Goal: Task Accomplishment & Management: Manage account settings

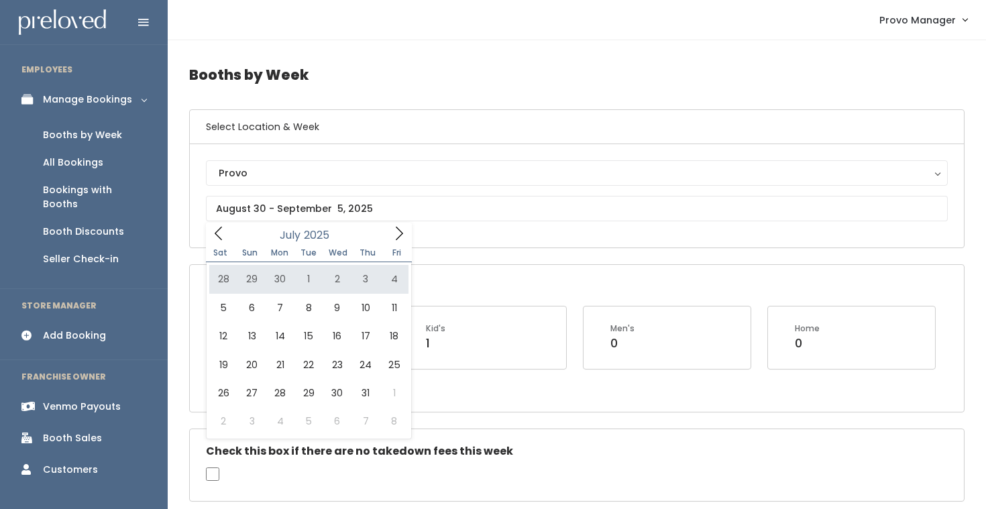
click at [387, 238] on span at bounding box center [398, 233] width 25 height 21
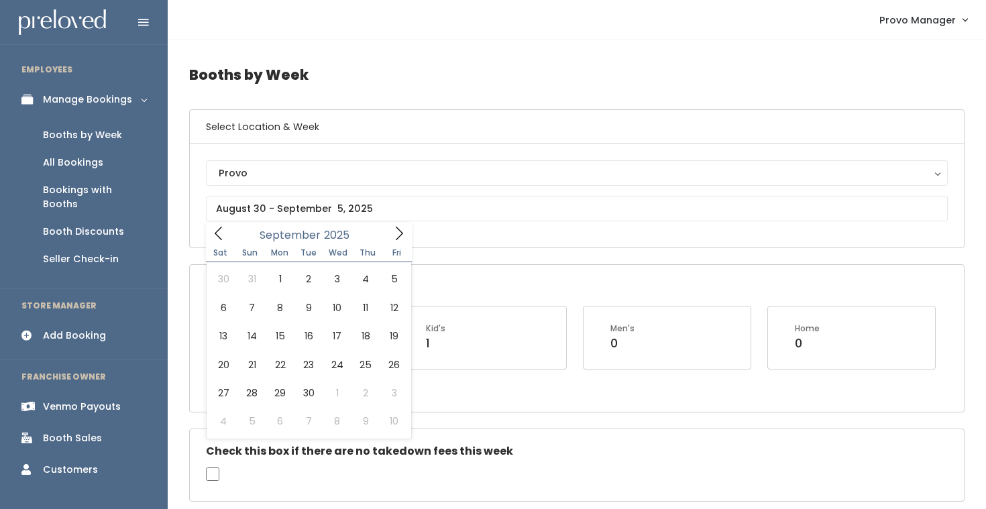
click at [403, 225] on span at bounding box center [398, 233] width 25 height 21
type input "September 6 to September 12"
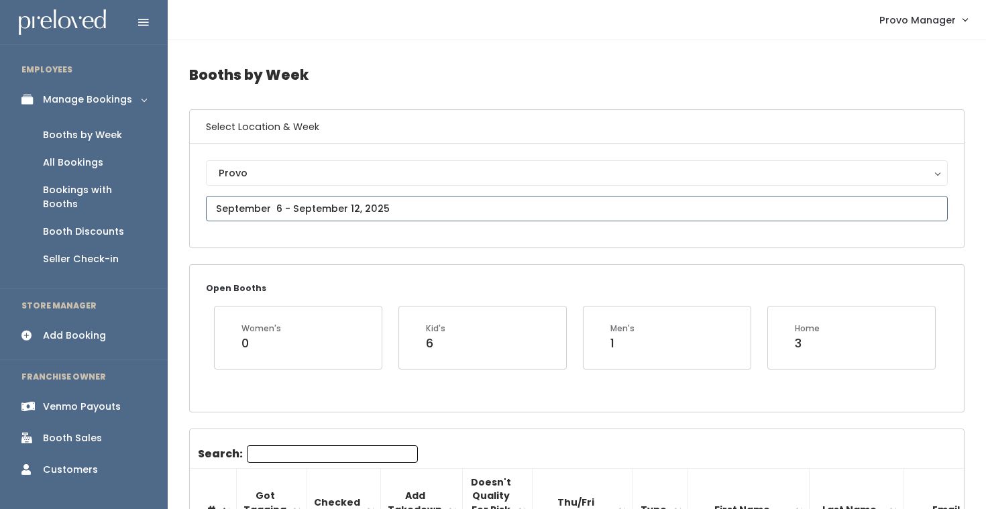
click at [335, 209] on input "text" at bounding box center [577, 208] width 742 height 25
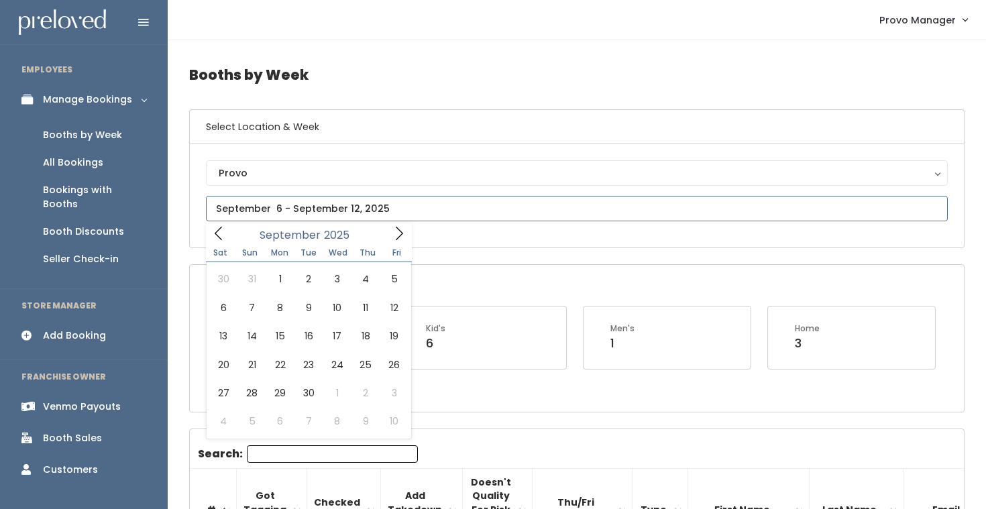
click at [394, 229] on icon at bounding box center [399, 233] width 15 height 15
click at [217, 233] on icon at bounding box center [218, 233] width 15 height 15
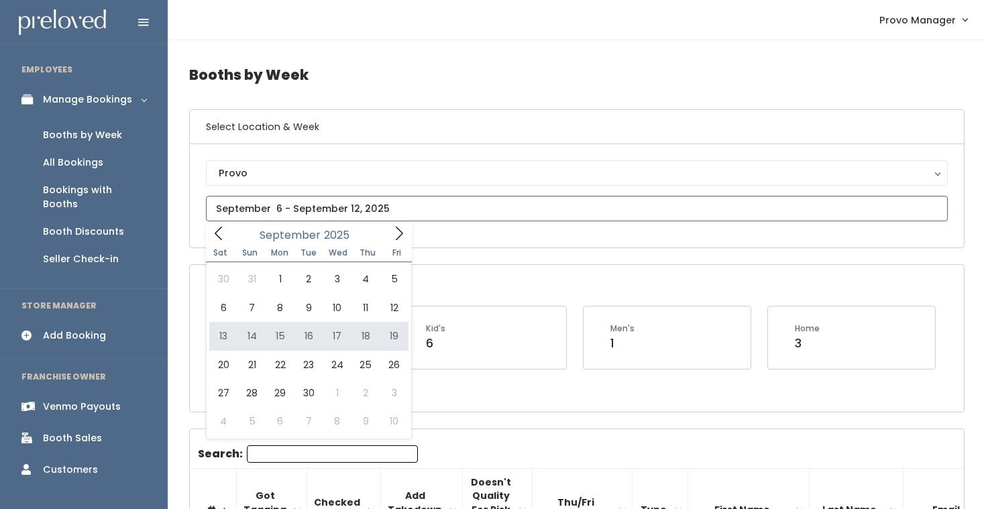
type input "September 13 to September 19"
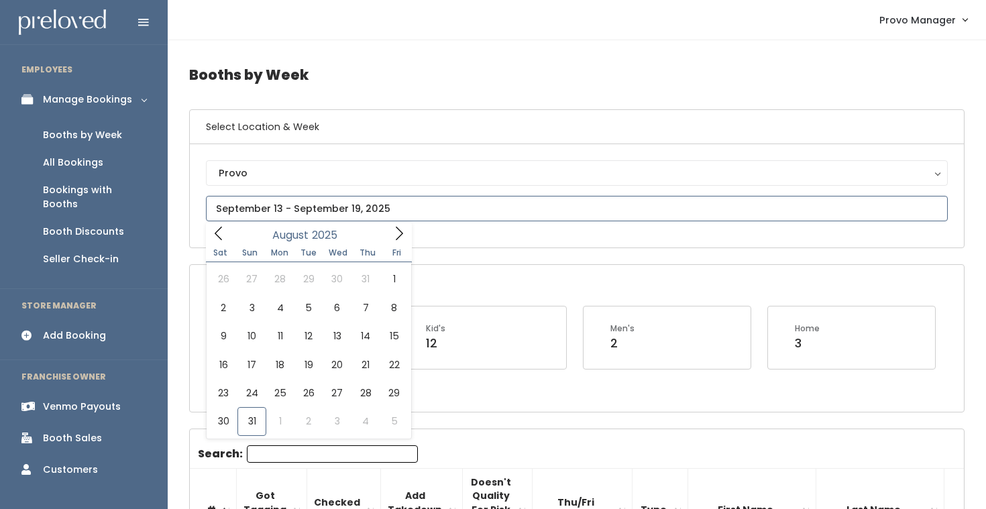
click at [284, 205] on input "text" at bounding box center [577, 208] width 742 height 25
click at [396, 237] on icon at bounding box center [399, 233] width 15 height 15
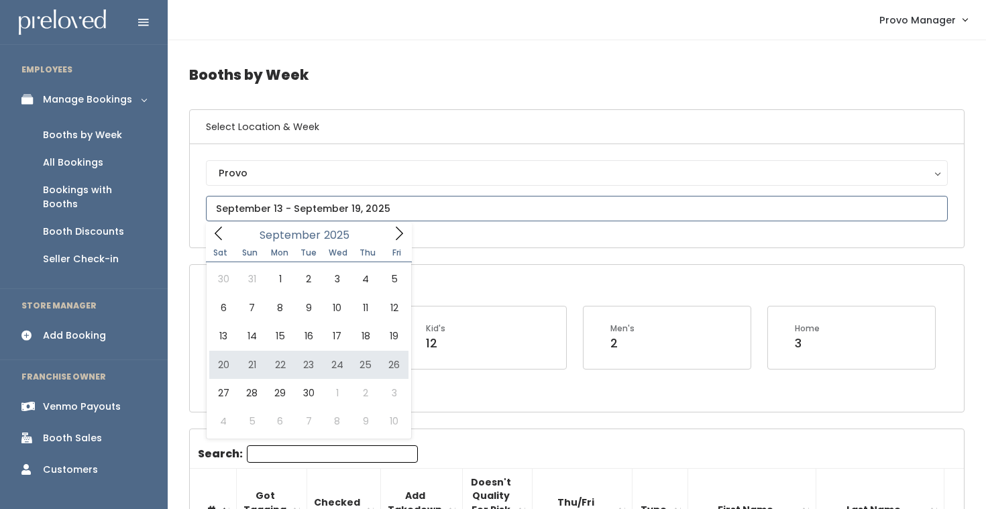
type input "September 20 to September 26"
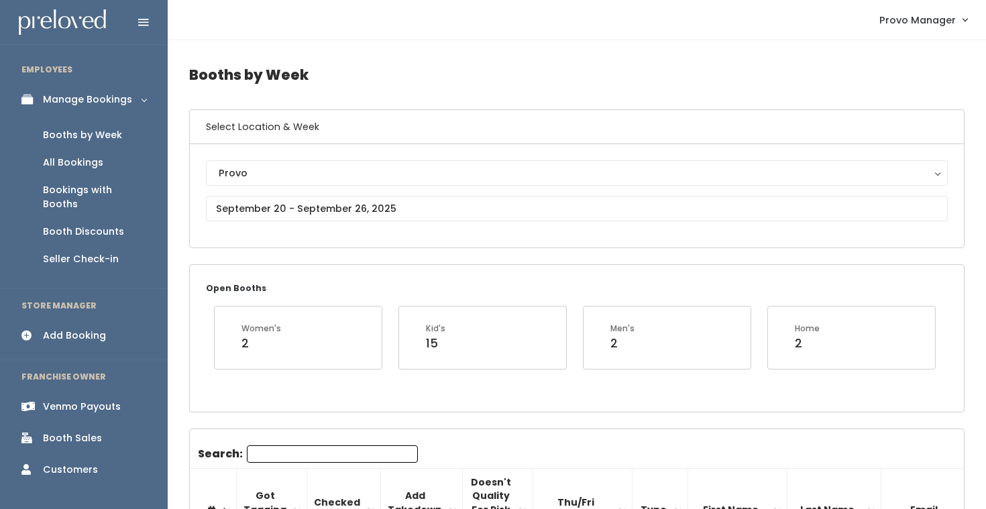
click at [336, 230] on div "Provo Provo" at bounding box center [577, 195] width 742 height 71
click at [353, 197] on input "text" at bounding box center [577, 208] width 742 height 25
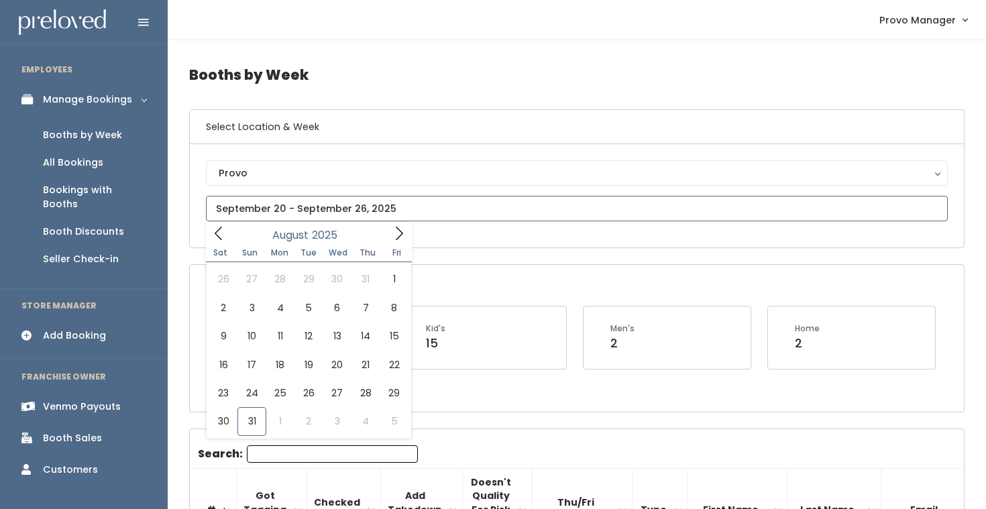
click at [381, 226] on div "August 2025" at bounding box center [308, 233] width 154 height 21
click at [406, 229] on span at bounding box center [398, 233] width 25 height 21
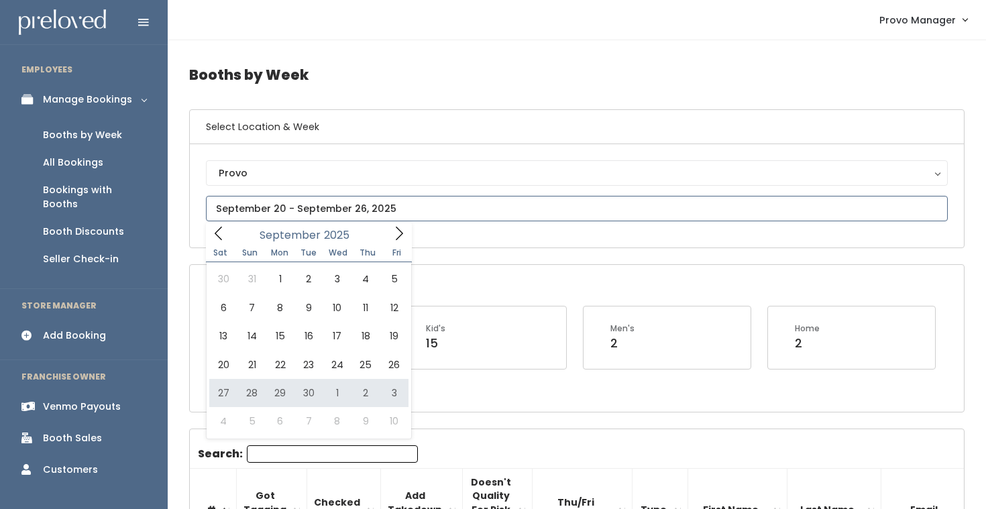
type input "September 27 to October 3"
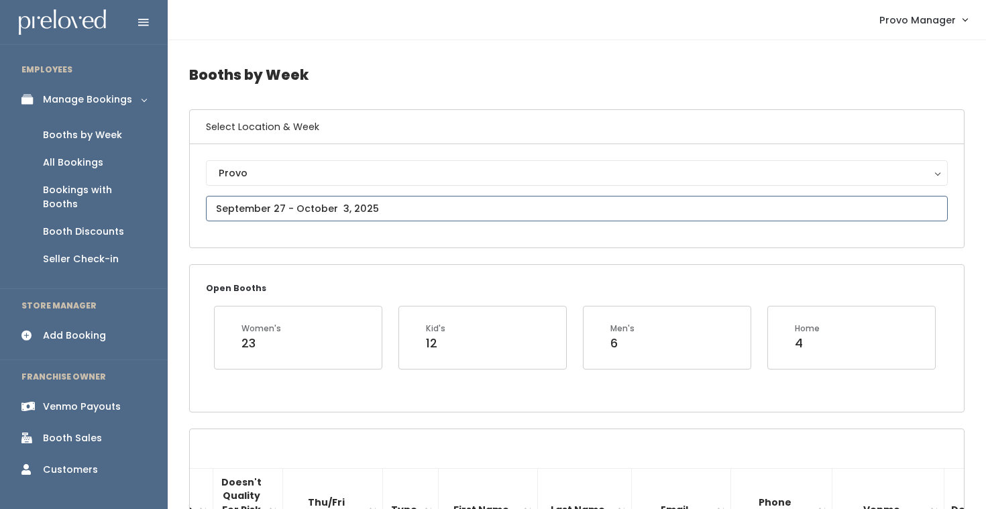
click at [292, 211] on input "text" at bounding box center [577, 208] width 742 height 25
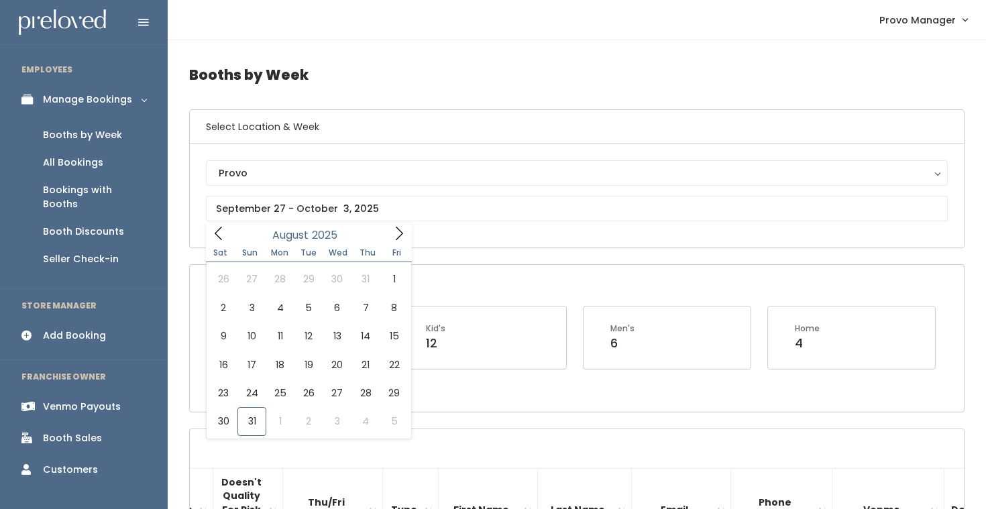
click at [433, 233] on div "Provo Provo" at bounding box center [577, 195] width 774 height 103
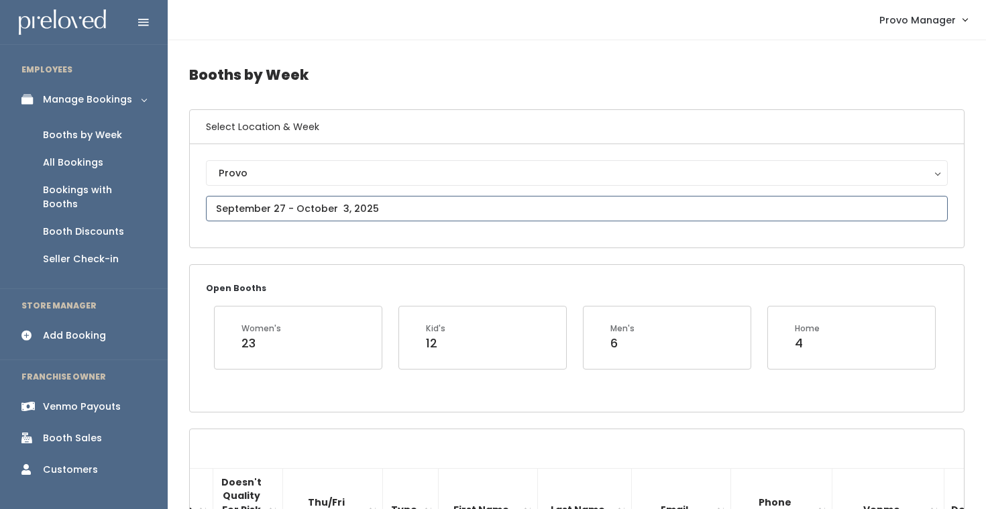
click at [366, 204] on input "text" at bounding box center [577, 208] width 742 height 25
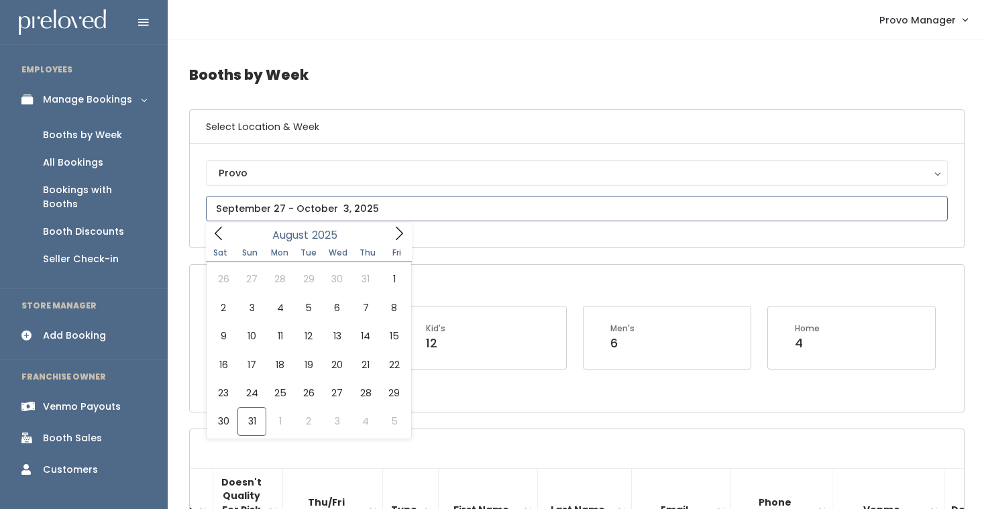
click at [391, 239] on span at bounding box center [398, 233] width 25 height 21
click at [392, 239] on icon at bounding box center [399, 233] width 15 height 15
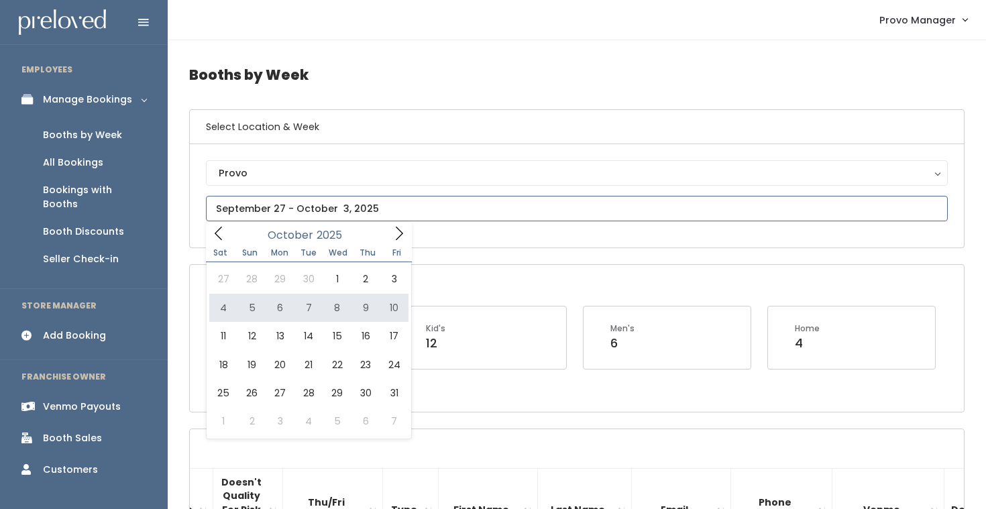
type input "October 4 to October 10"
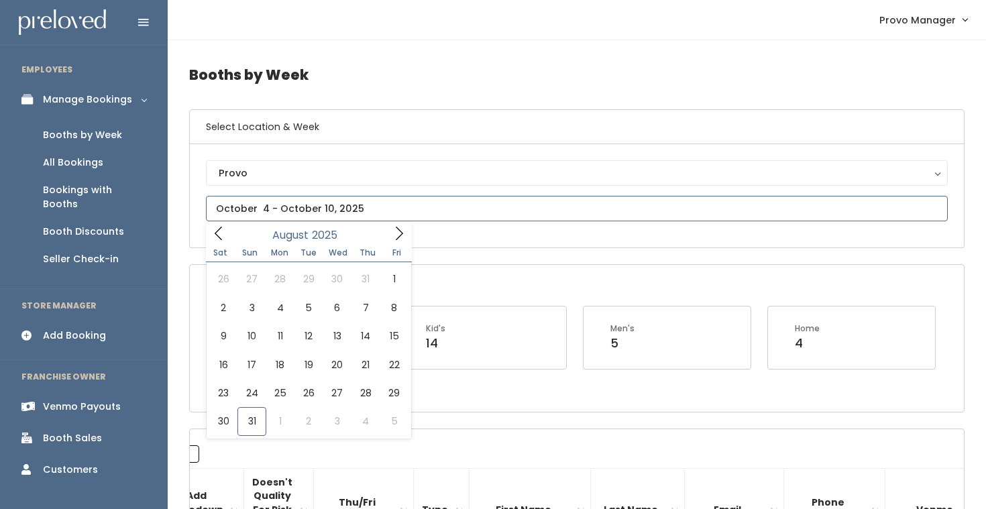
click at [289, 213] on input "text" at bounding box center [577, 208] width 742 height 25
click at [403, 238] on icon at bounding box center [399, 233] width 15 height 15
click at [403, 239] on icon at bounding box center [399, 233] width 15 height 15
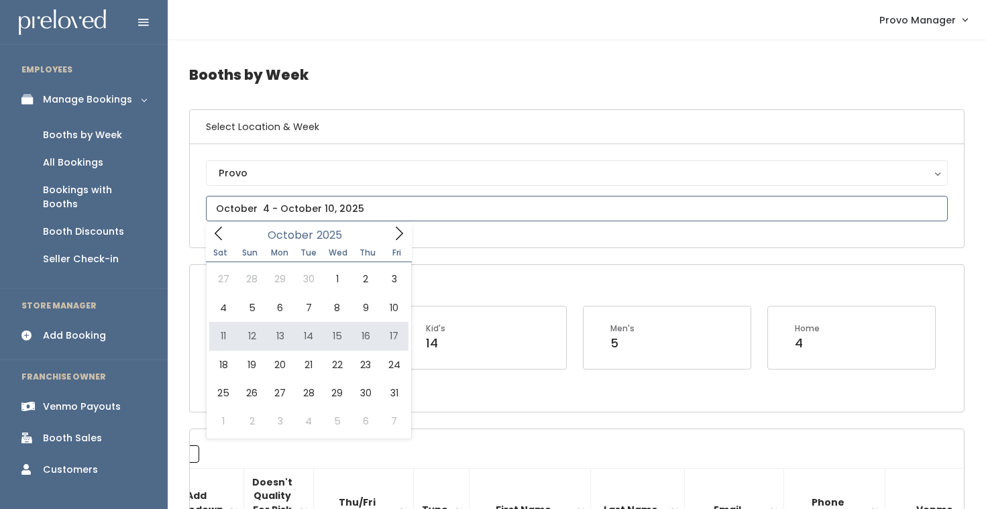
type input "October 11 to October 17"
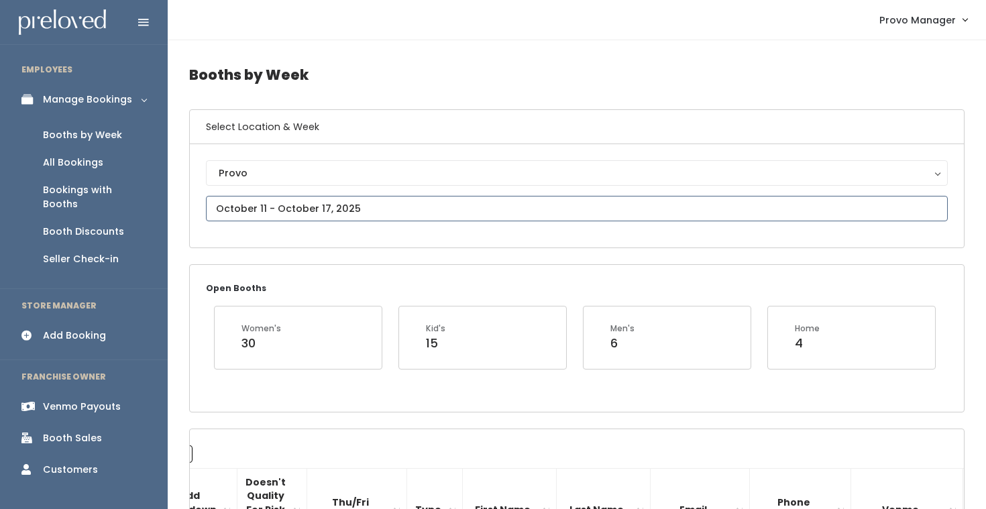
click at [290, 212] on input "text" at bounding box center [577, 208] width 742 height 25
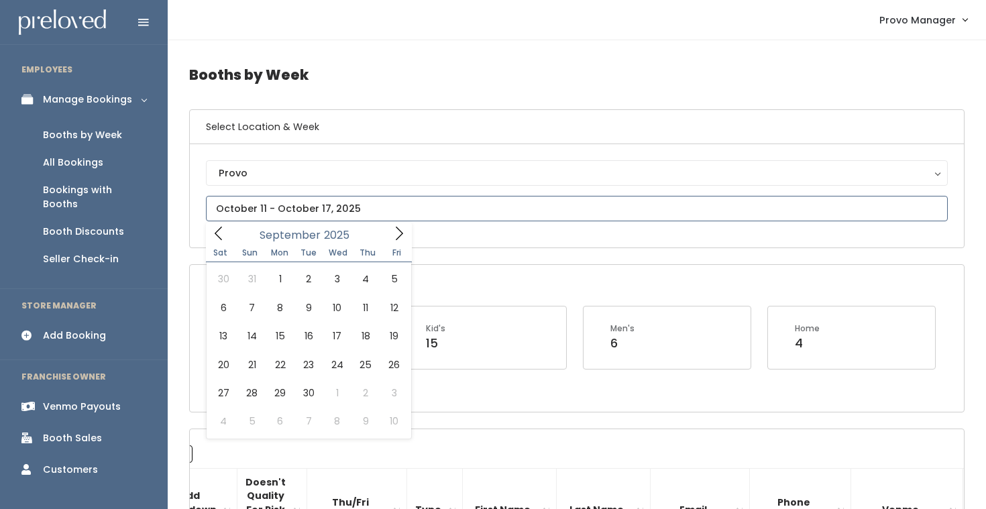
click at [398, 231] on icon at bounding box center [399, 233] width 7 height 13
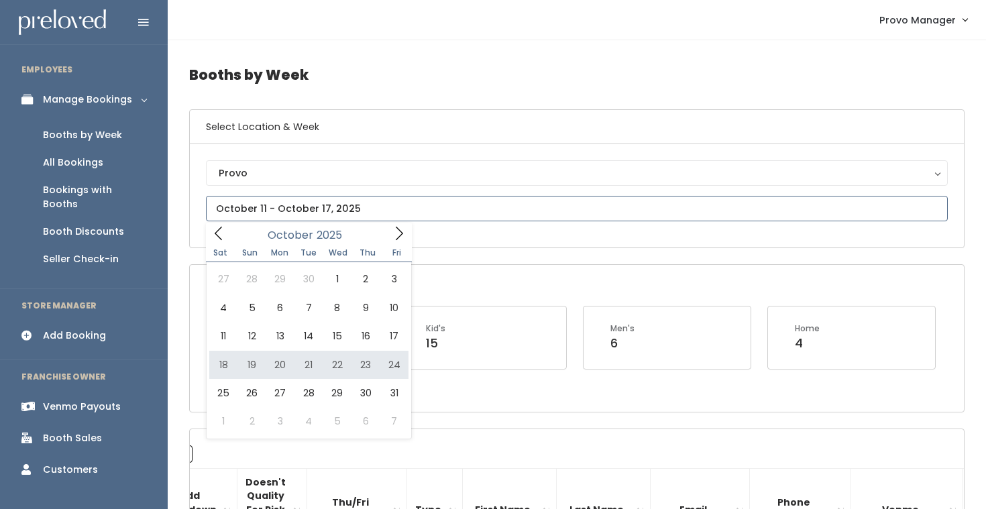
type input "October 18 to October 24"
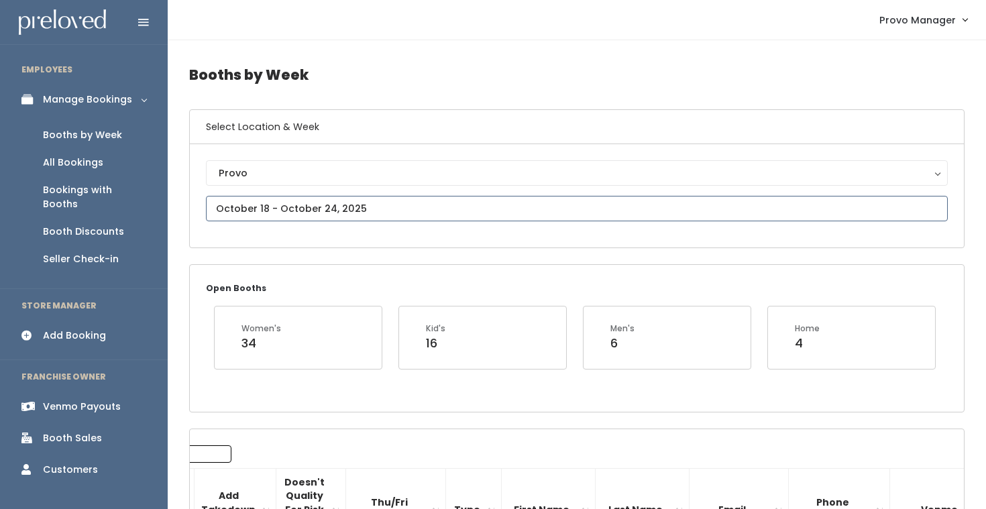
click at [313, 211] on input "text" at bounding box center [577, 208] width 742 height 25
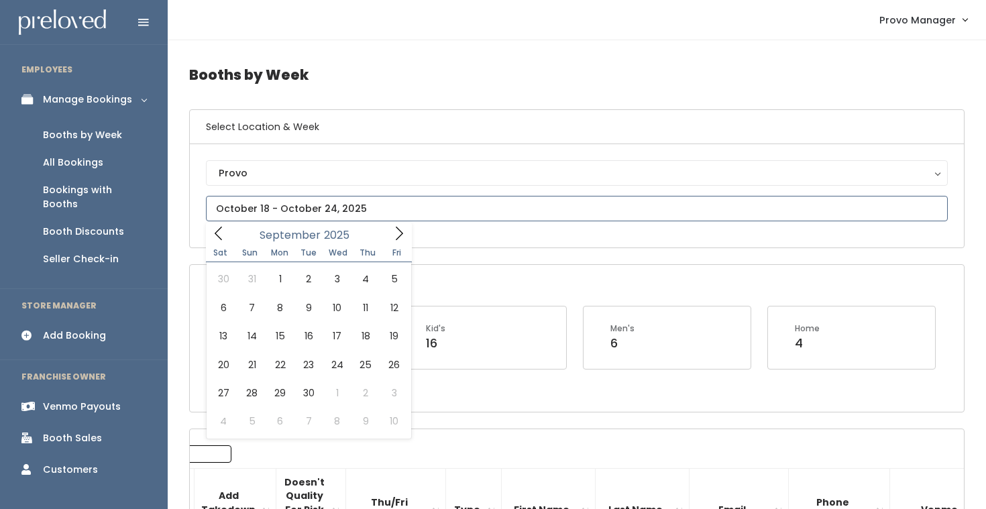
click at [395, 234] on icon at bounding box center [399, 233] width 15 height 15
type input "October 25 to October 31"
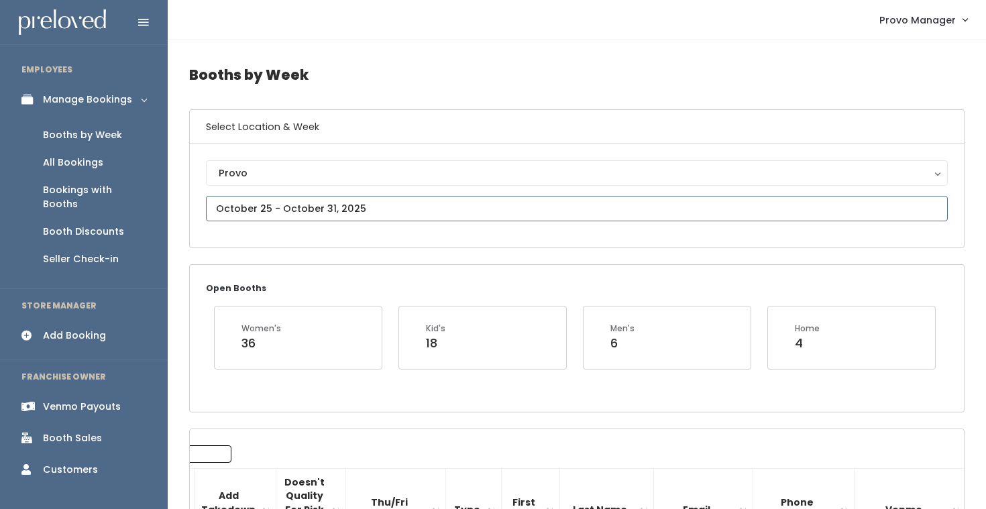
click at [348, 209] on input "text" at bounding box center [577, 208] width 742 height 25
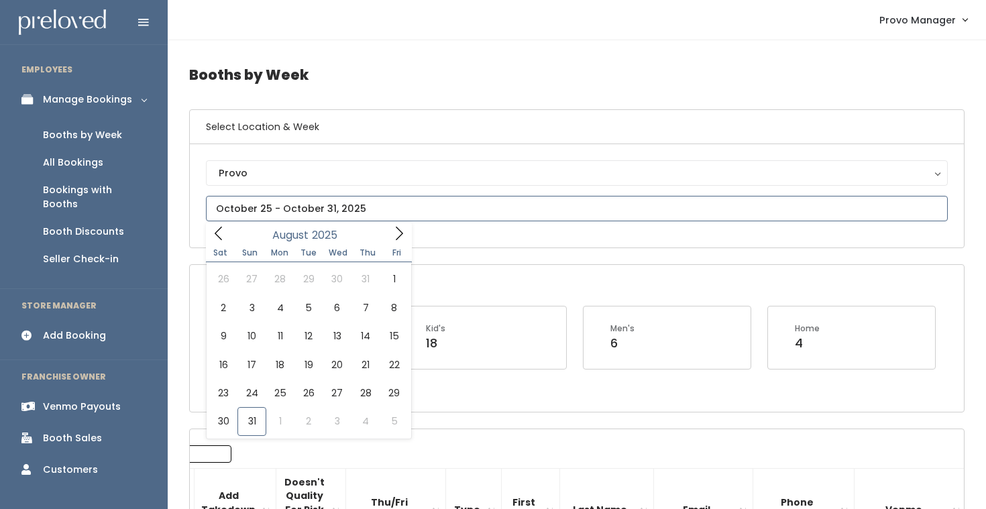
click at [392, 242] on span at bounding box center [398, 233] width 25 height 21
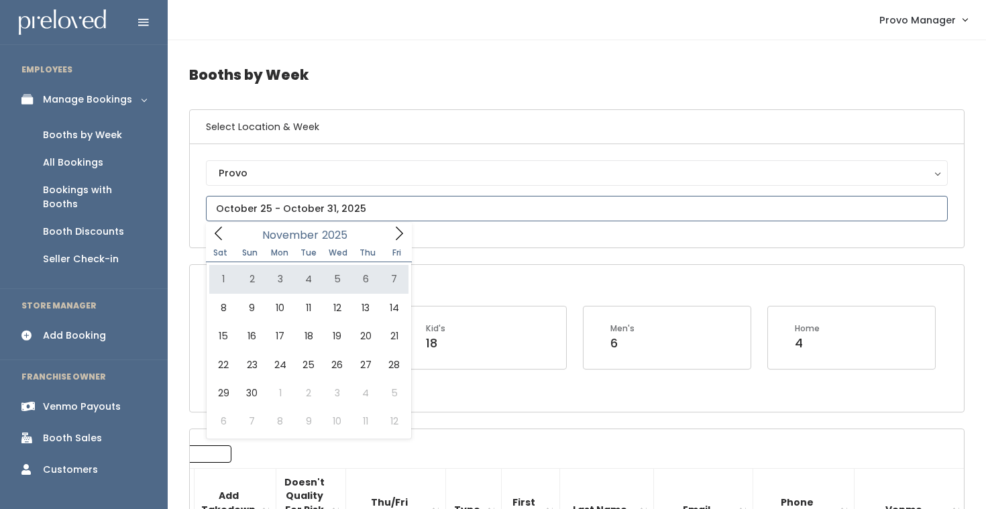
type input "November 1 to November 7"
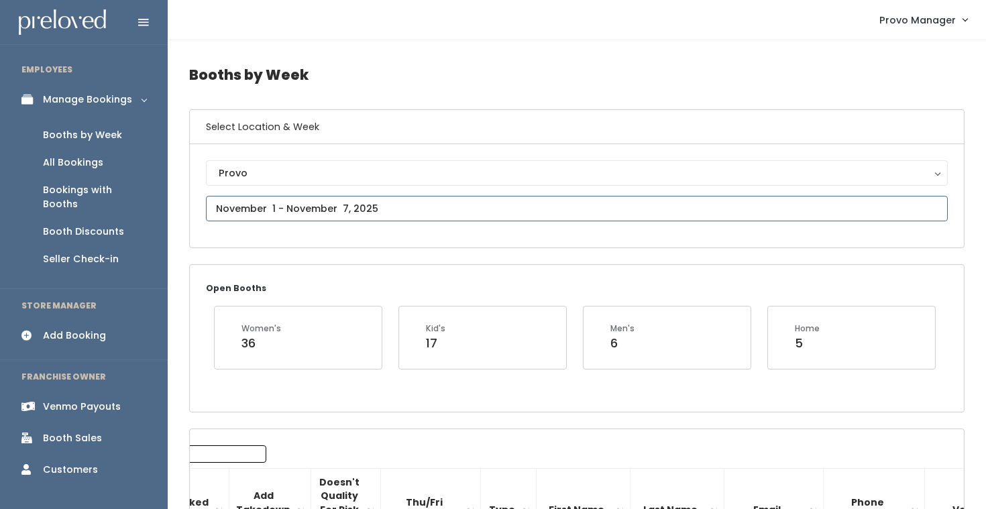
click at [404, 213] on input "text" at bounding box center [577, 208] width 742 height 25
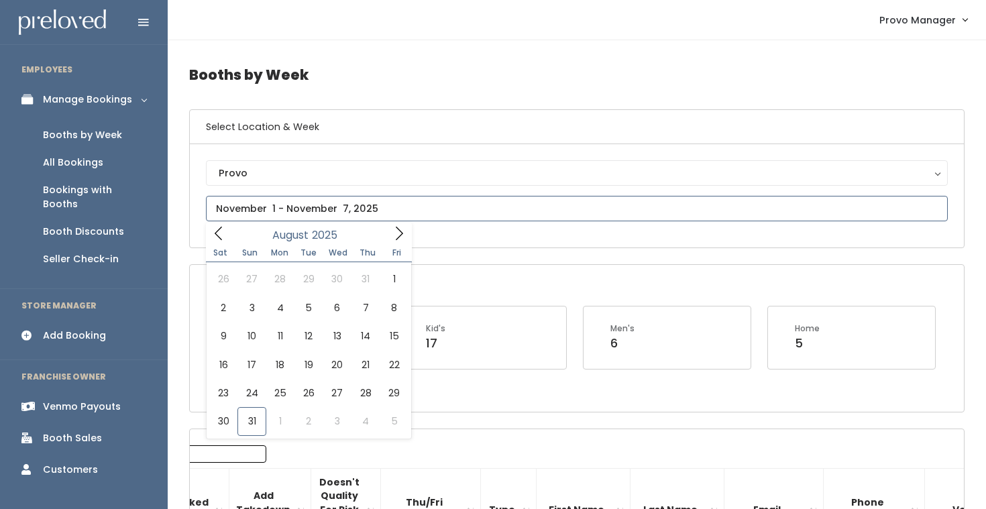
click at [390, 227] on span at bounding box center [398, 233] width 25 height 21
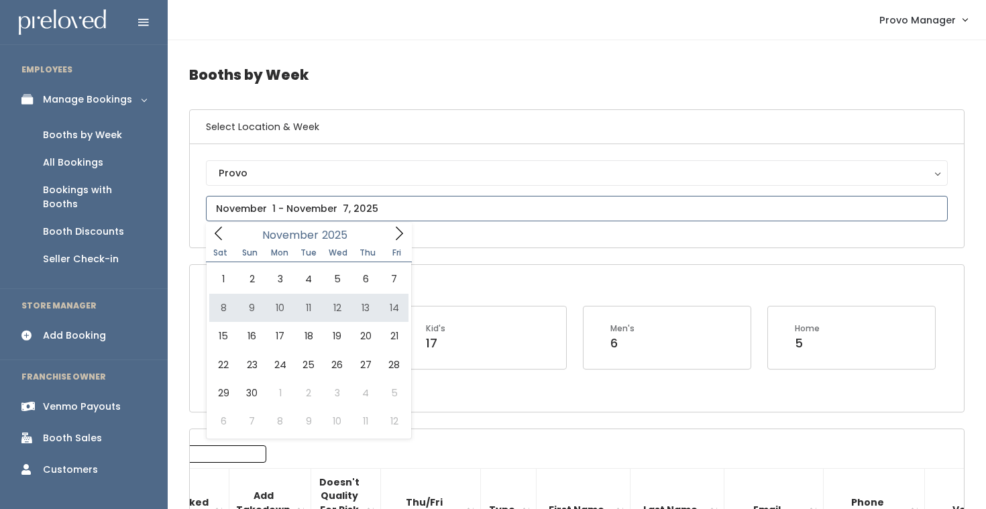
type input "November 8 to November 14"
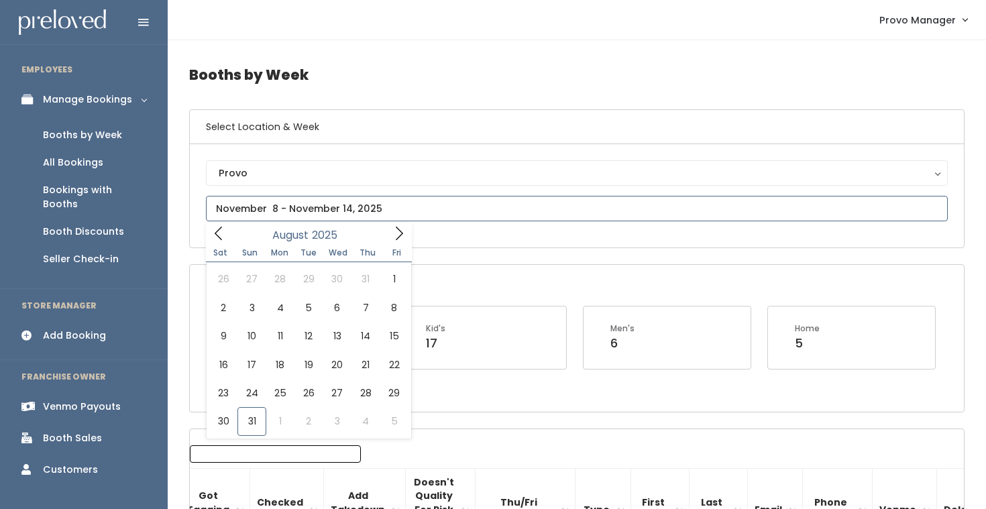
click at [341, 204] on input "text" at bounding box center [577, 208] width 742 height 25
click at [400, 236] on icon at bounding box center [399, 233] width 15 height 15
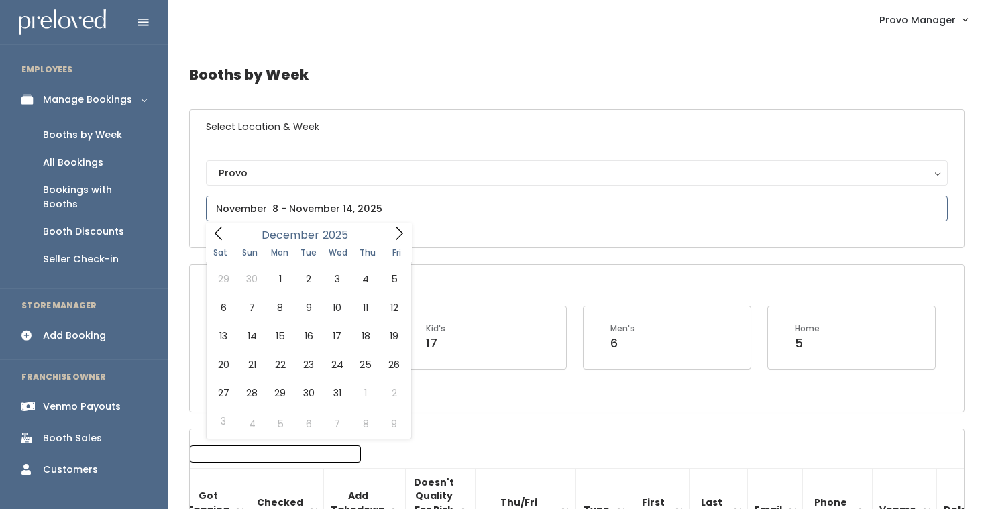
click at [228, 235] on span at bounding box center [218, 233] width 25 height 21
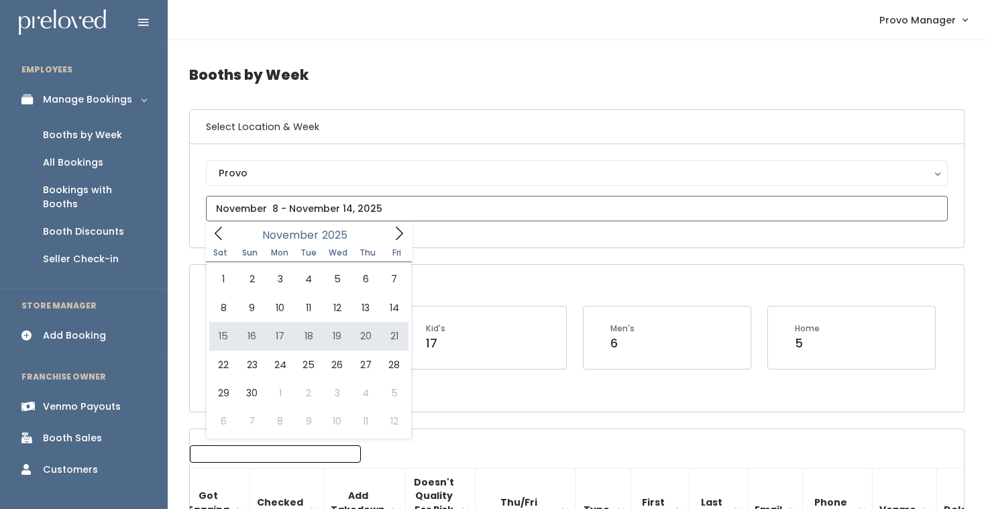
type input "November 15 to November 21"
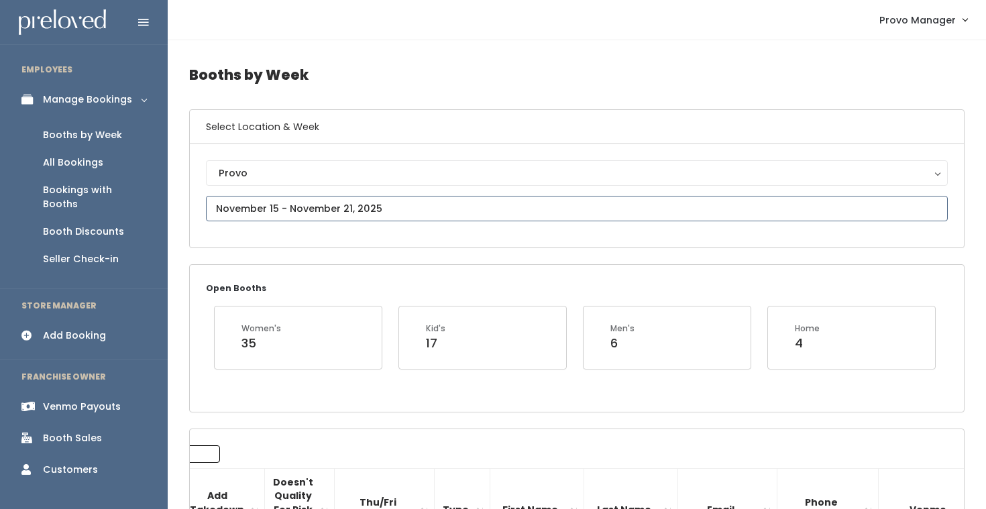
click at [343, 213] on input "text" at bounding box center [577, 208] width 742 height 25
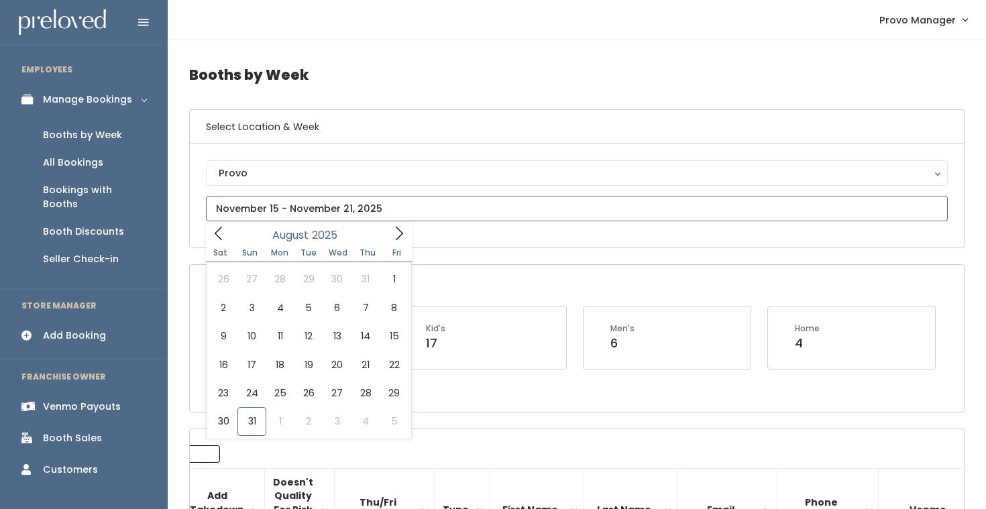
click at [398, 233] on icon at bounding box center [399, 233] width 15 height 15
click at [398, 234] on icon at bounding box center [399, 233] width 15 height 15
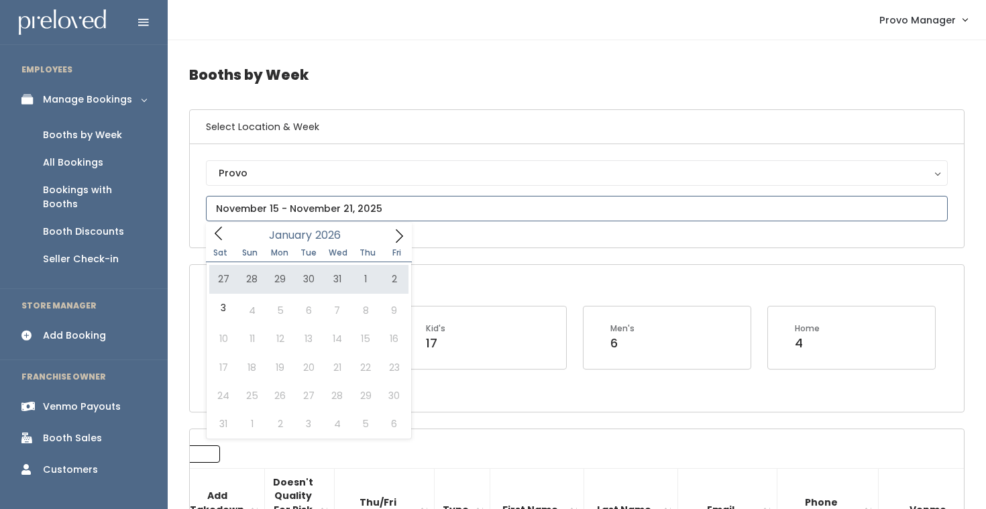
type input "2025"
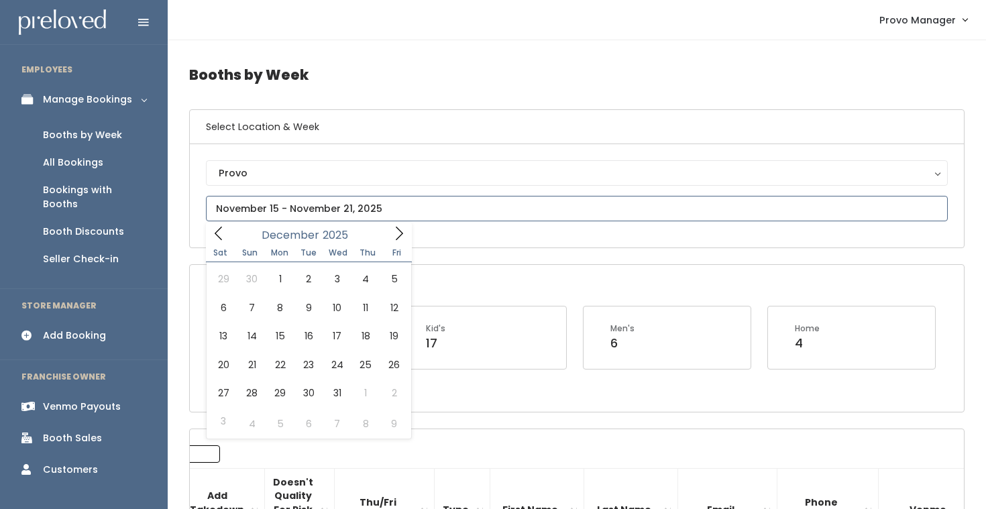
click at [221, 235] on icon at bounding box center [218, 233] width 15 height 15
click at [213, 235] on icon at bounding box center [218, 233] width 15 height 15
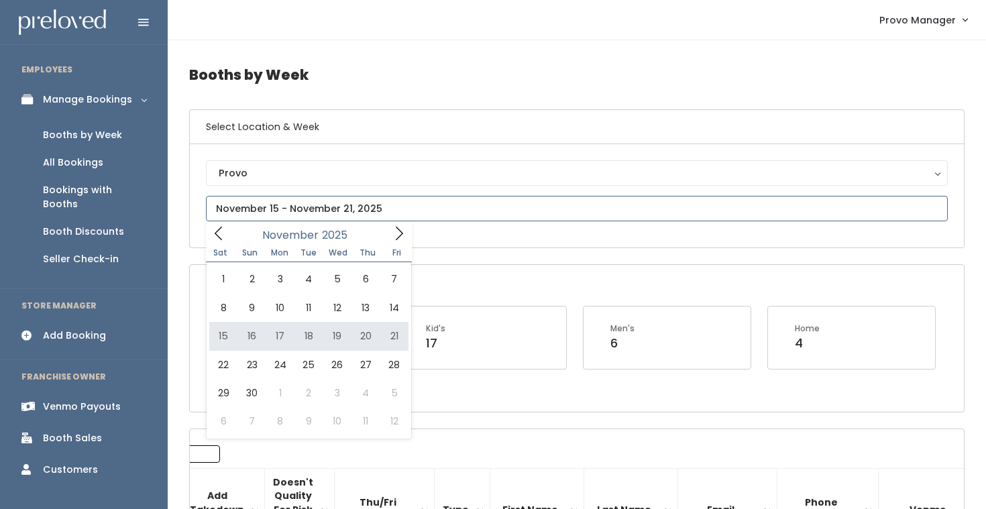
type input "November 22 to November 28"
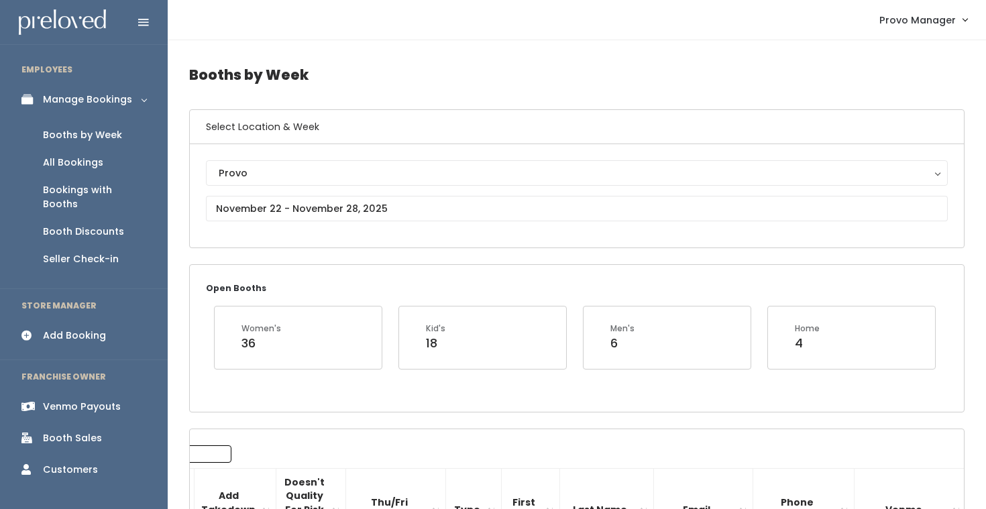
click at [301, 192] on div "Provo Provo" at bounding box center [577, 195] width 742 height 71
click at [303, 215] on input "text" at bounding box center [577, 208] width 742 height 25
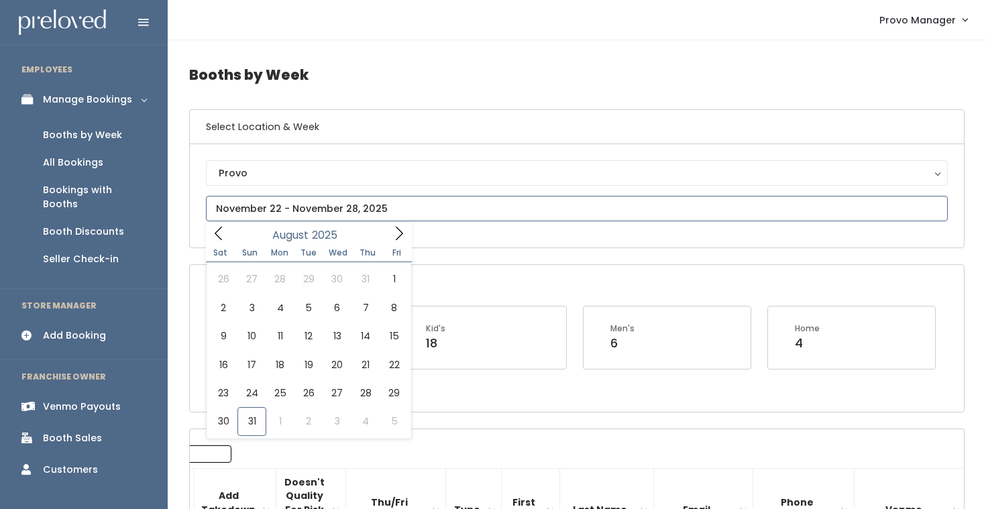
click at [399, 233] on icon at bounding box center [399, 233] width 15 height 15
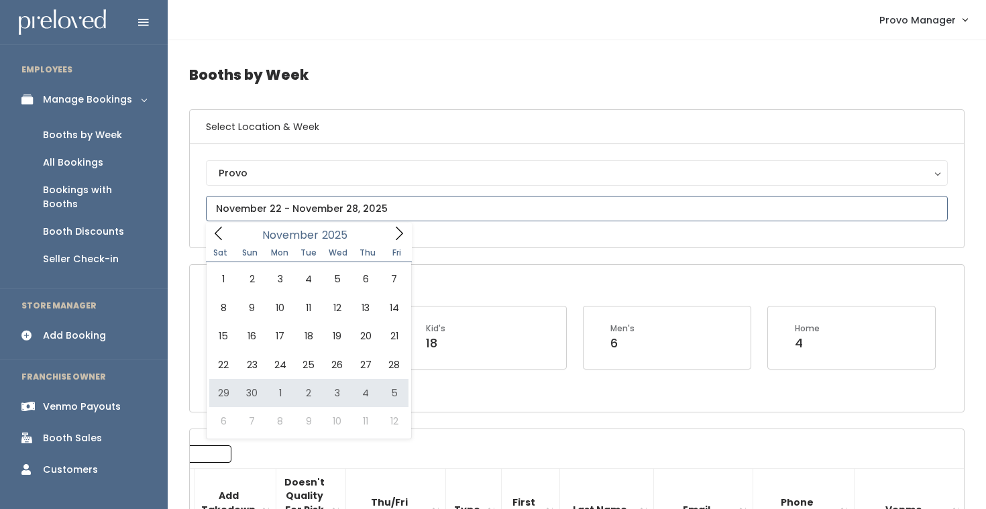
type input "[DATE] to [DATE]"
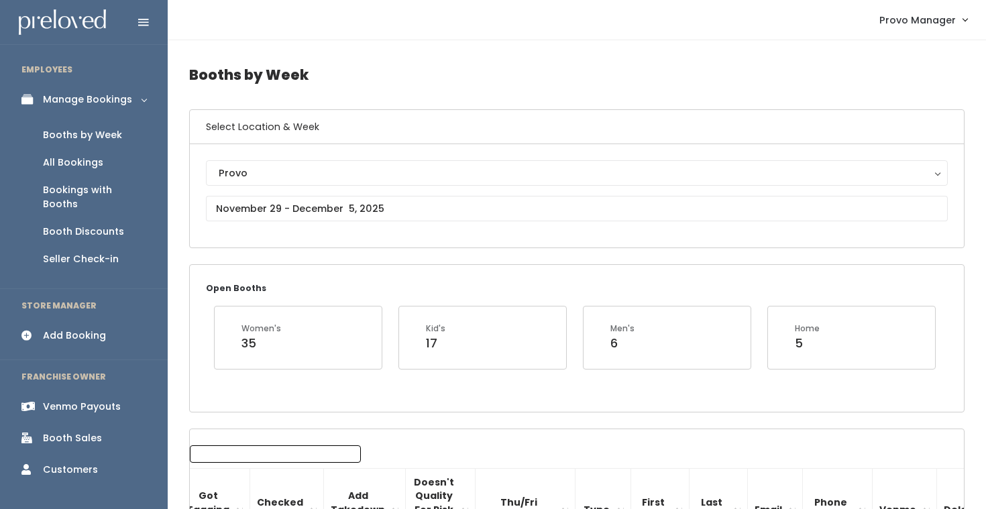
click at [361, 190] on div "Provo Provo" at bounding box center [577, 195] width 742 height 71
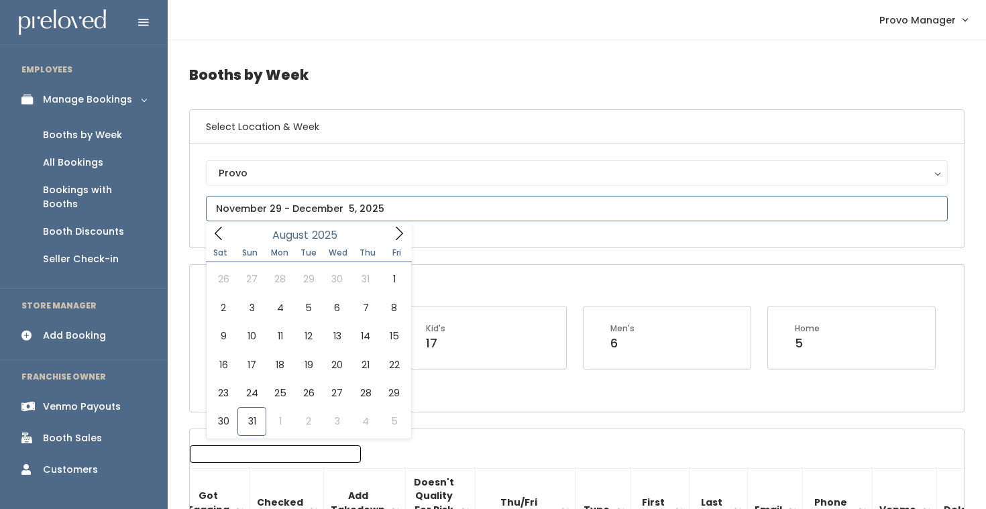
click at [360, 209] on input "text" at bounding box center [577, 208] width 742 height 25
click at [397, 235] on icon at bounding box center [399, 233] width 15 height 15
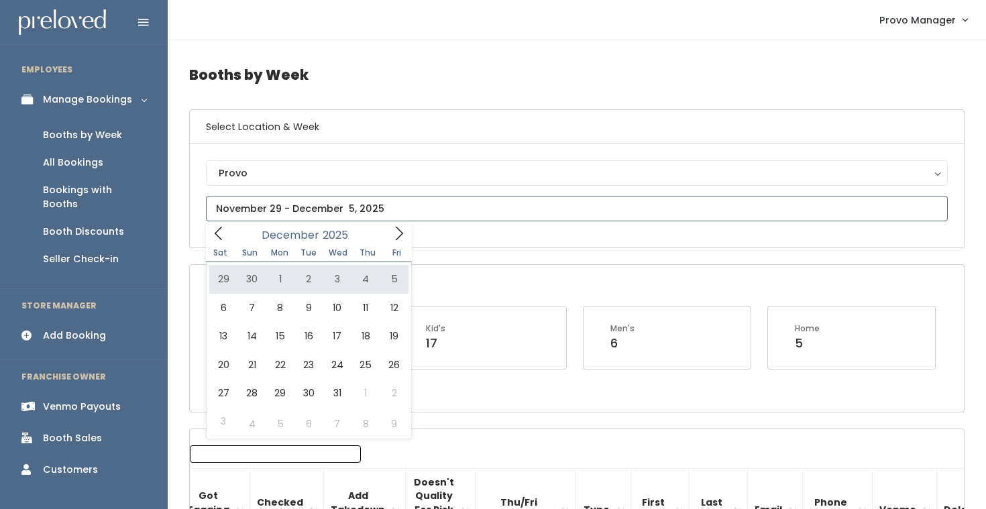
click at [210, 233] on span at bounding box center [218, 233] width 25 height 21
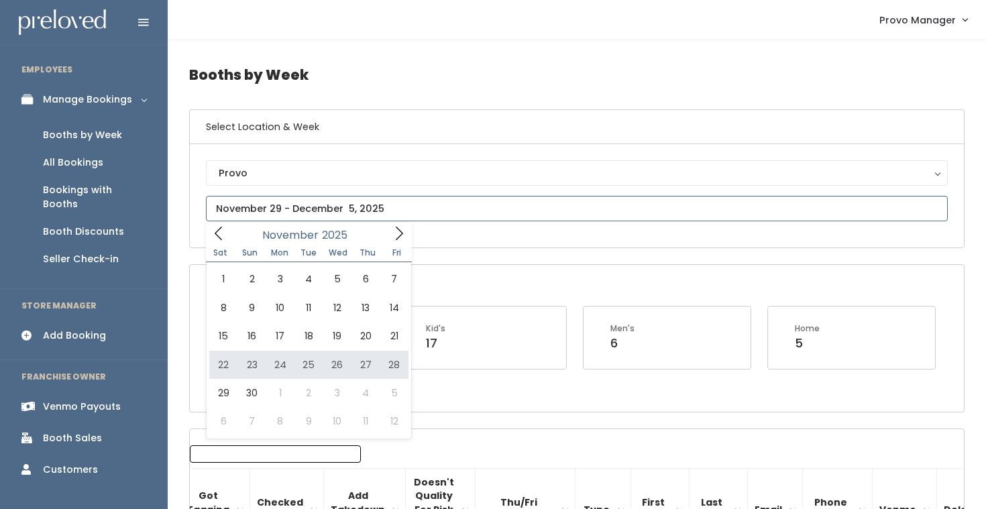
type input "November 22 to November 28"
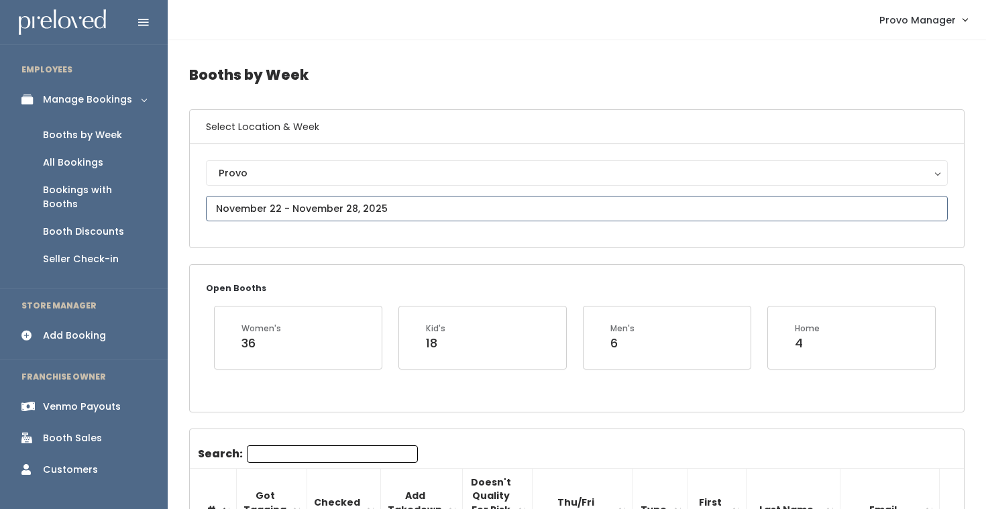
click at [304, 213] on input "text" at bounding box center [577, 208] width 742 height 25
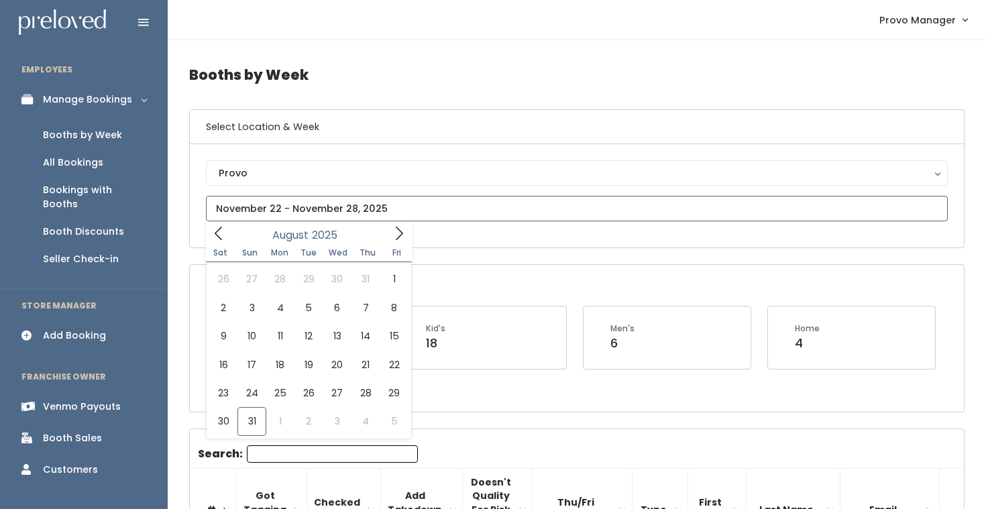
click at [401, 234] on icon at bounding box center [399, 233] width 7 height 13
click at [390, 236] on span at bounding box center [398, 233] width 25 height 21
click at [220, 238] on icon at bounding box center [218, 233] width 15 height 15
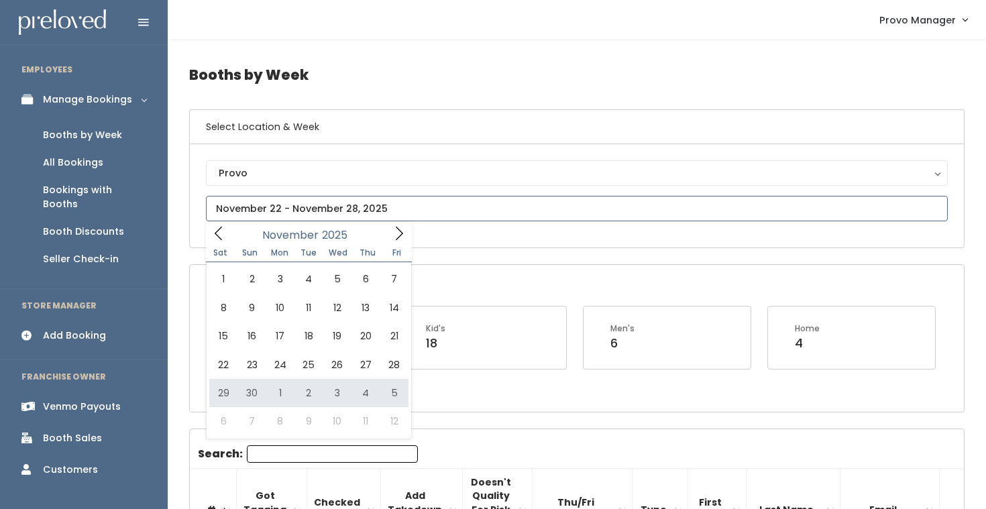
type input "November 29 to December 5"
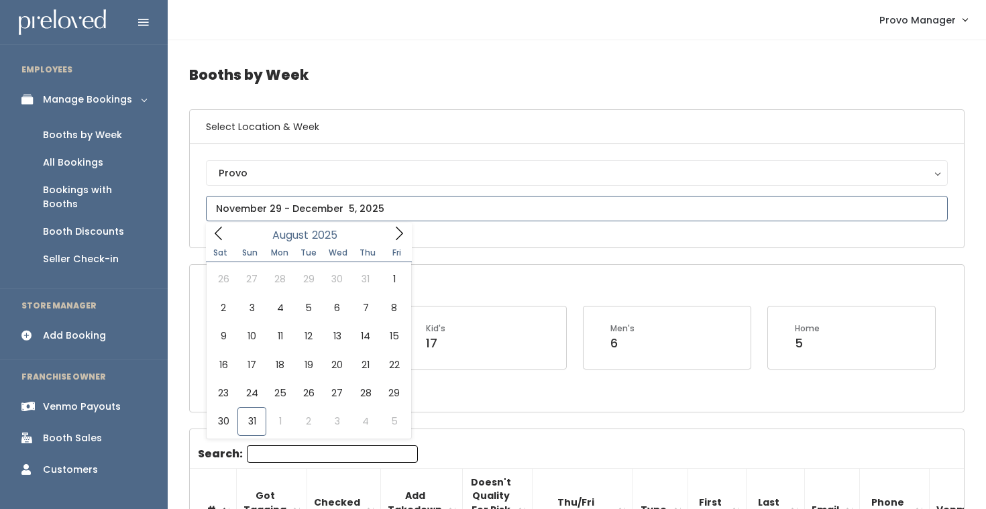
click at [361, 205] on input "text" at bounding box center [577, 208] width 742 height 25
click at [406, 236] on icon at bounding box center [399, 233] width 15 height 15
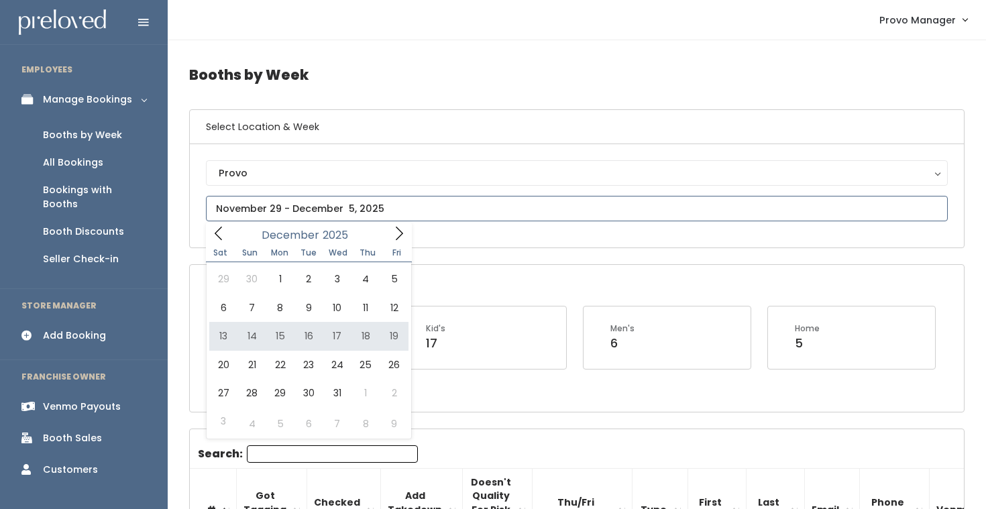
type input "December 6 to December 12"
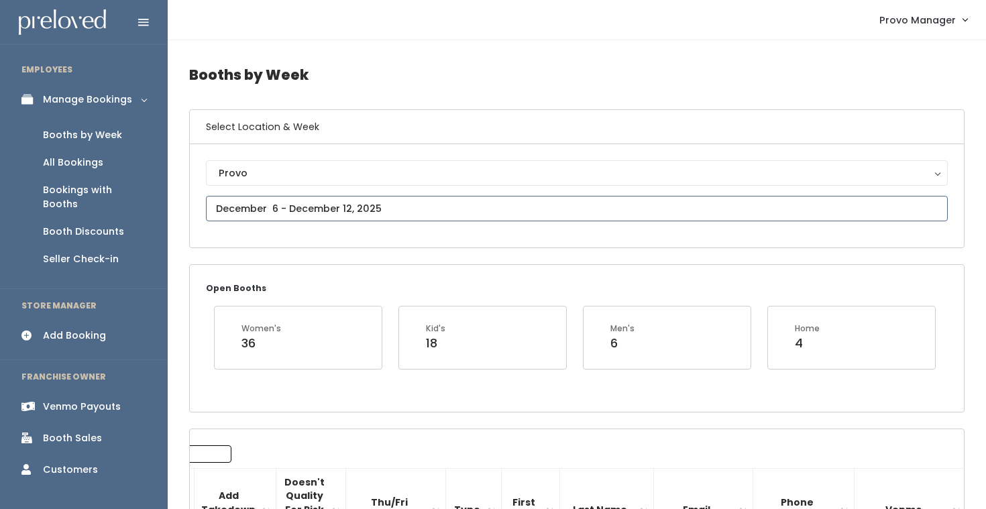
click at [400, 200] on input "text" at bounding box center [577, 208] width 742 height 25
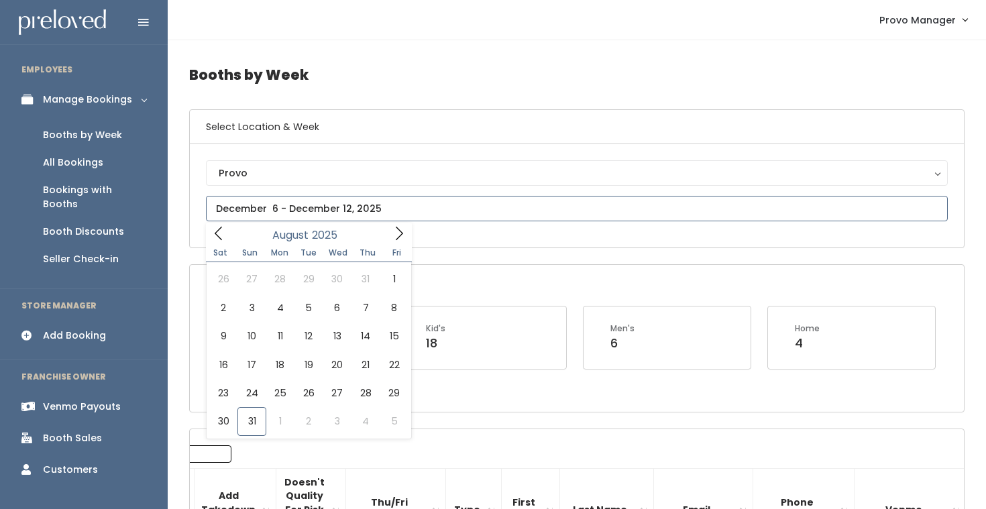
click at [388, 229] on span at bounding box center [398, 233] width 25 height 21
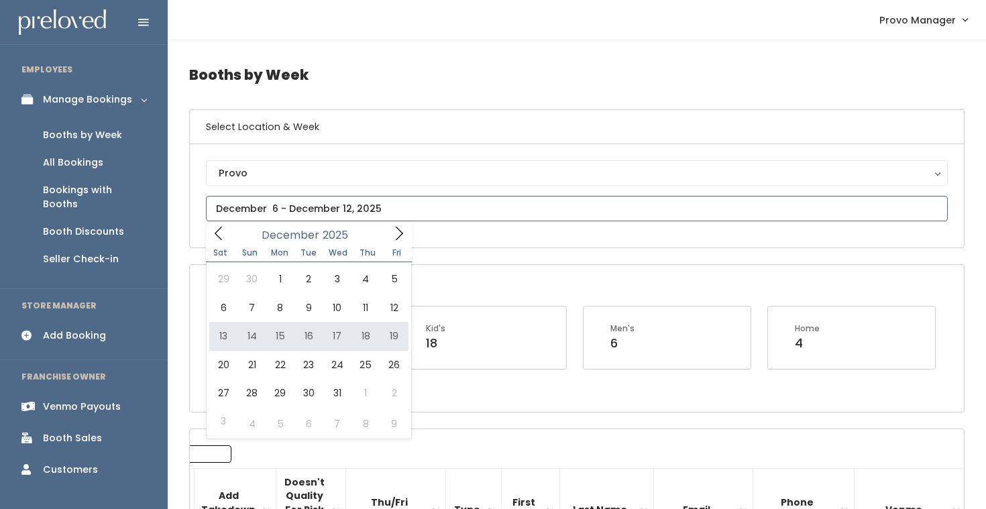
type input "December 13 to December 19"
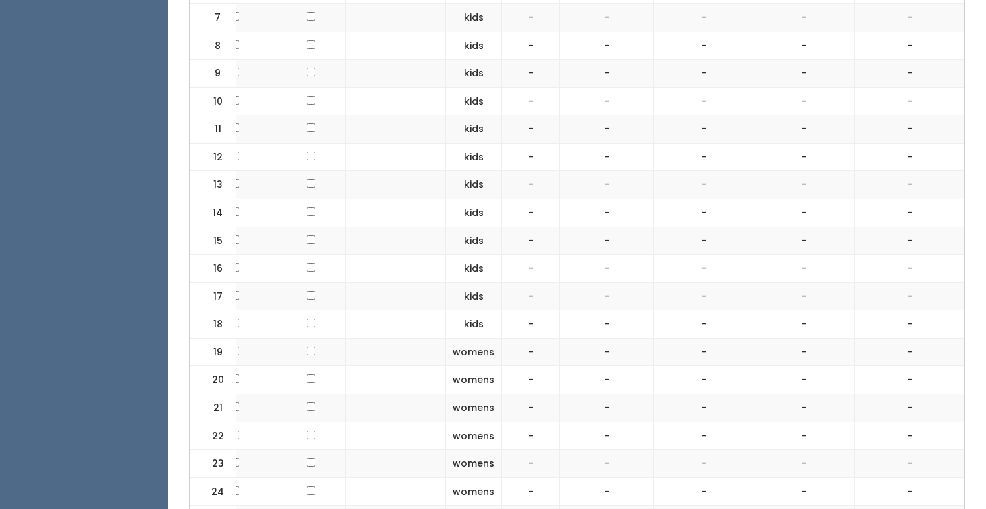
scroll to position [160, 0]
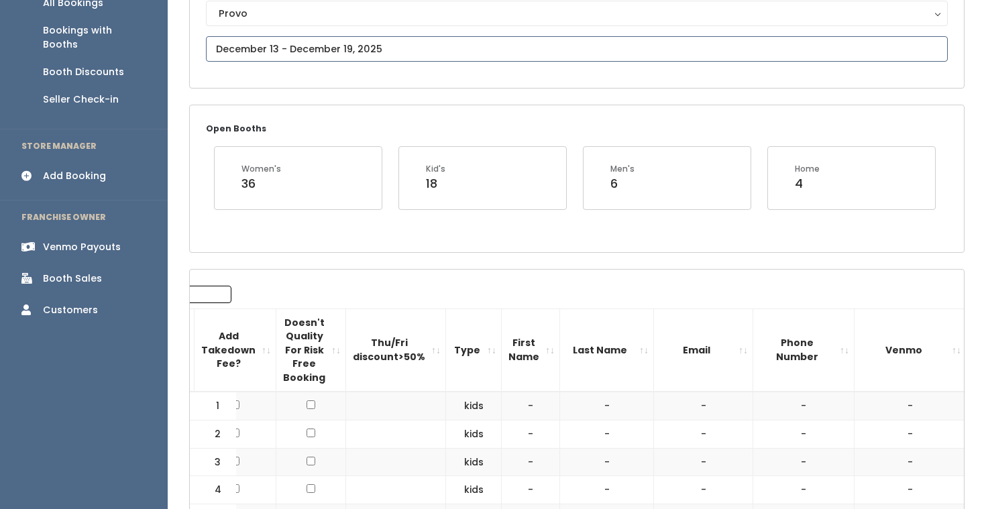
click at [390, 54] on input "text" at bounding box center [577, 48] width 742 height 25
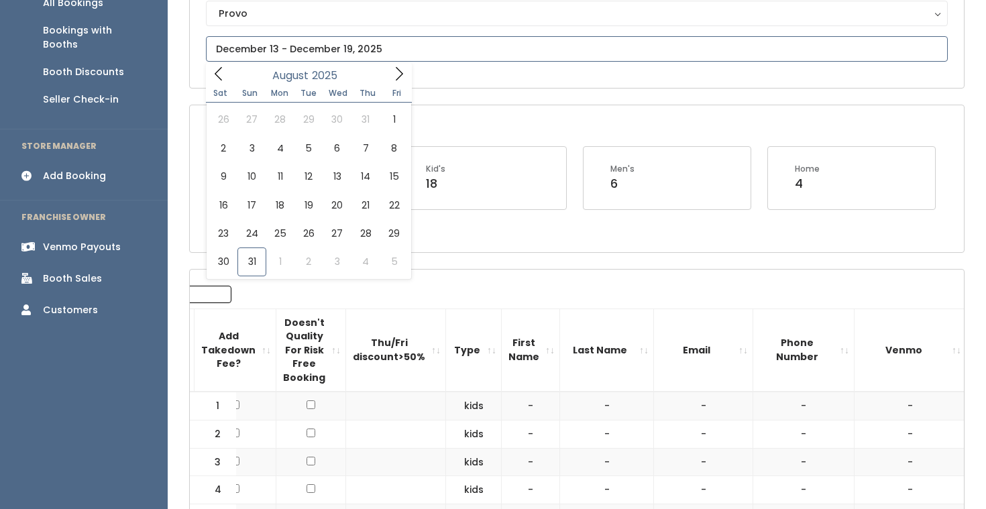
click at [398, 66] on icon at bounding box center [399, 73] width 15 height 15
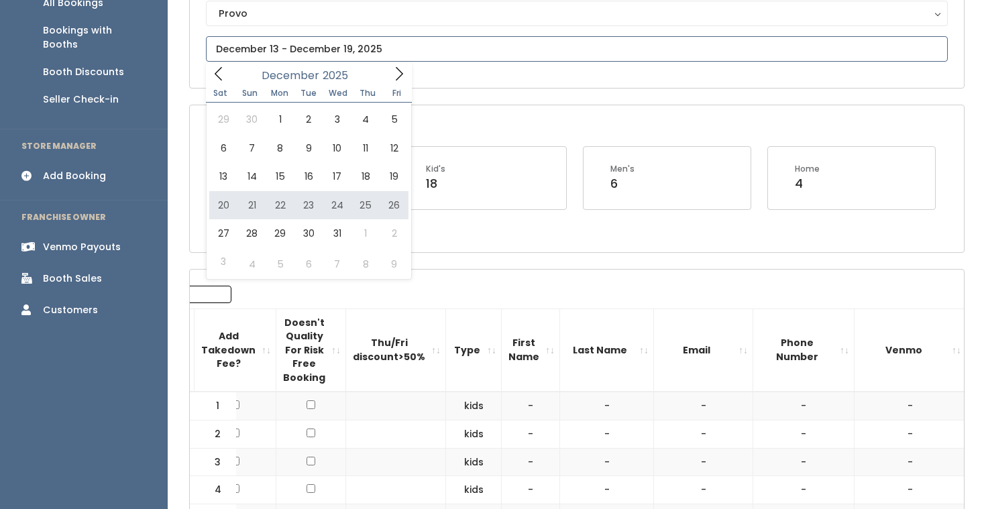
type input "December 20 to December 26"
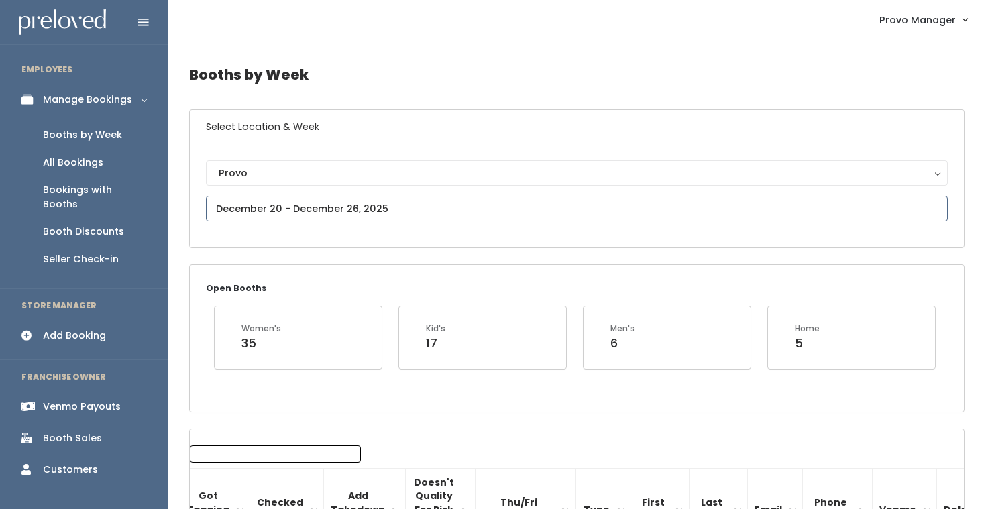
click at [331, 206] on input "text" at bounding box center [577, 208] width 742 height 25
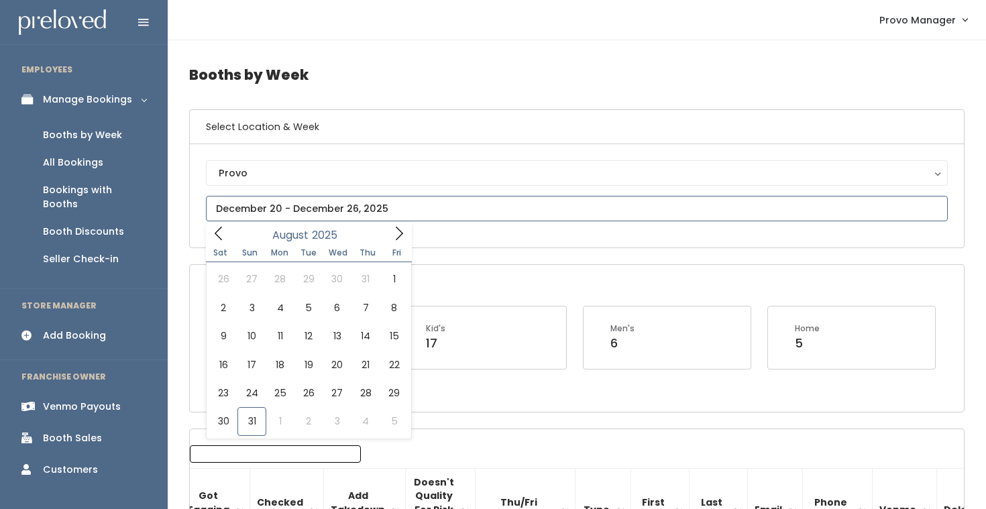
click at [404, 231] on icon at bounding box center [399, 233] width 15 height 15
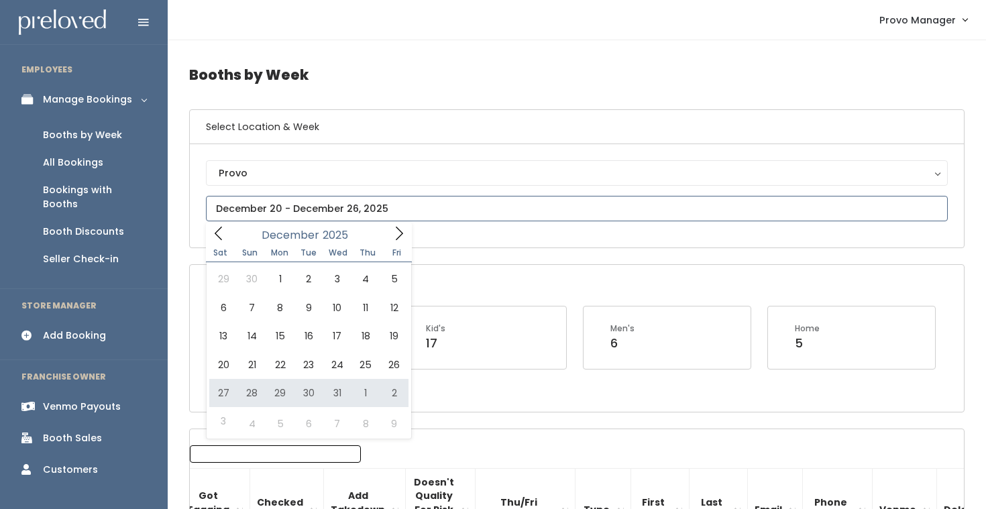
type input "[DATE] to [DATE]"
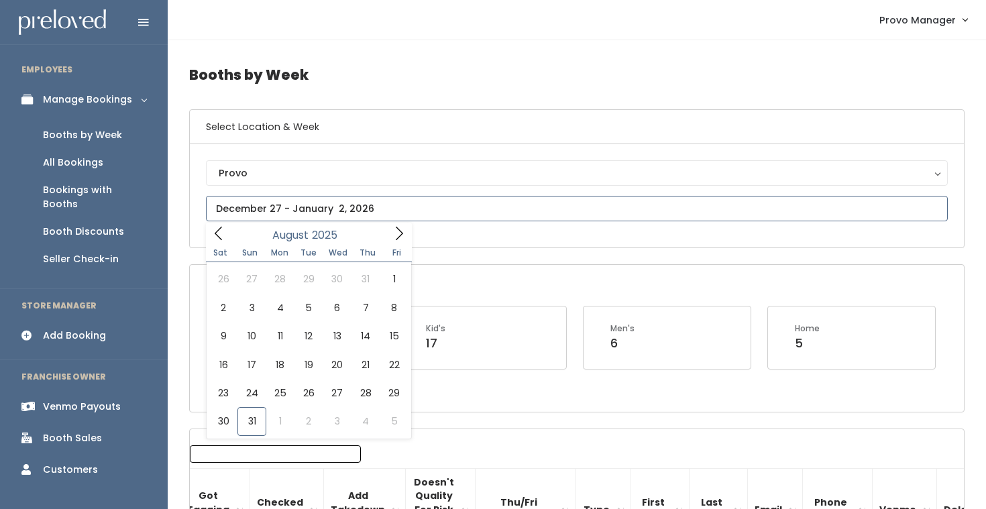
click at [332, 203] on input "text" at bounding box center [577, 208] width 742 height 25
click at [397, 233] on icon at bounding box center [399, 233] width 15 height 15
click at [397, 237] on icon at bounding box center [399, 233] width 15 height 15
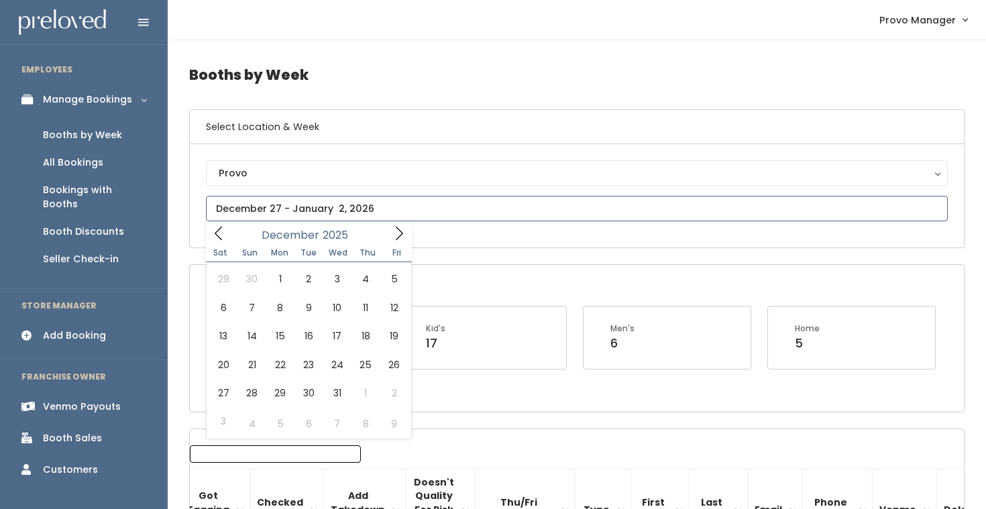
type input "2026"
click at [397, 237] on icon at bounding box center [399, 236] width 15 height 15
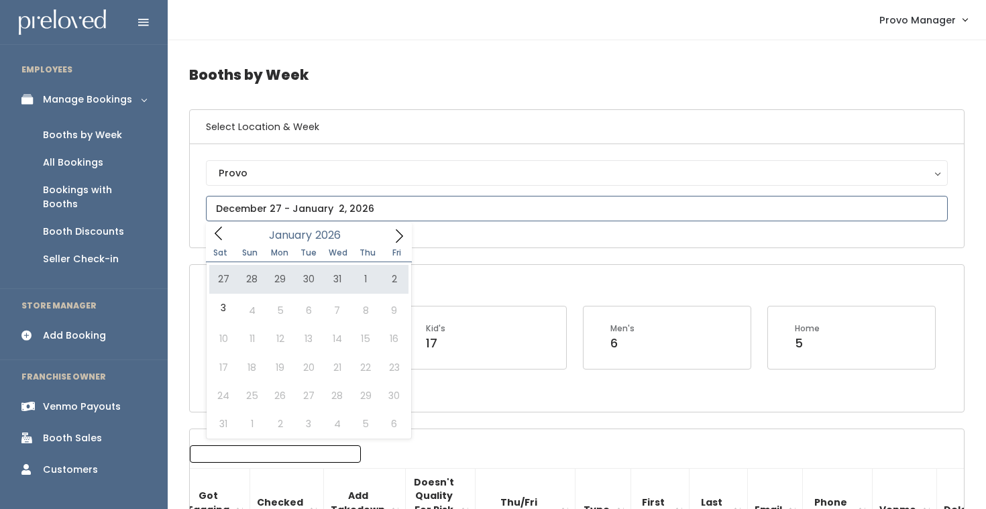
type input "December 27 to January 2"
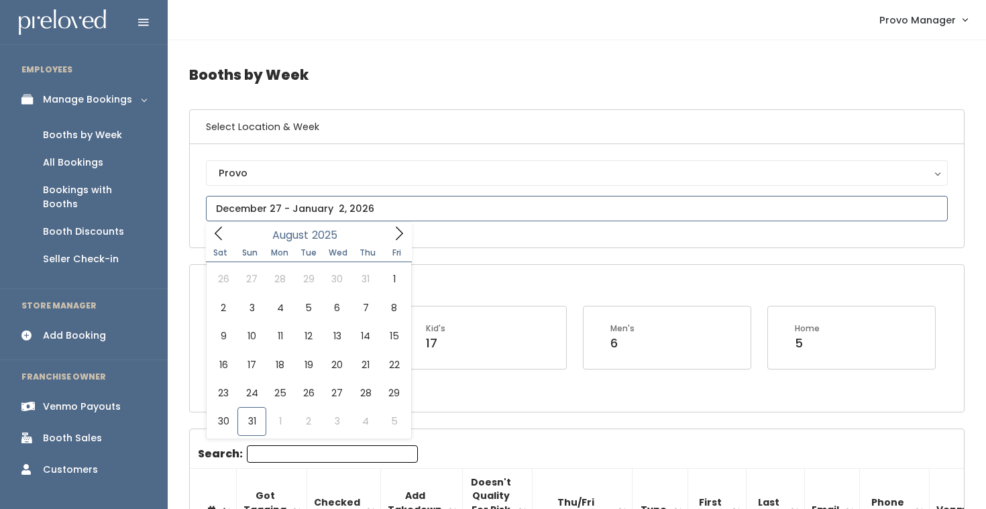
click at [387, 232] on span at bounding box center [398, 233] width 25 height 21
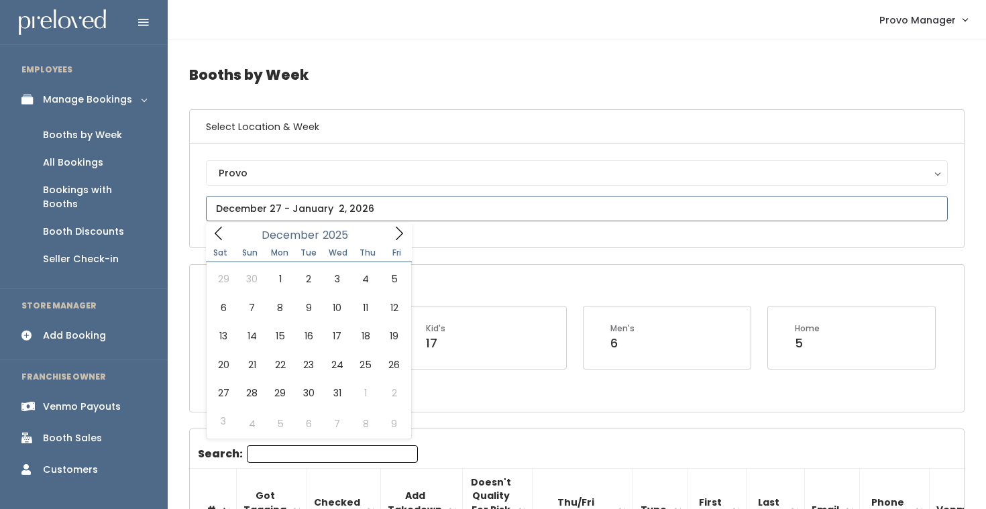
type input "2026"
click at [387, 232] on span at bounding box center [398, 233] width 25 height 21
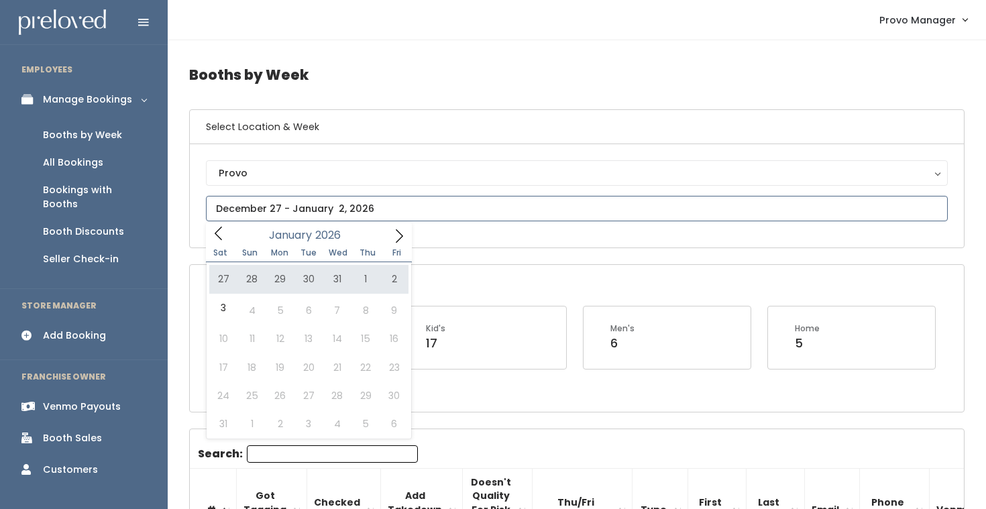
click at [297, 308] on div "27 28 29 30 31 1 2 3 4 5 6 7 8 9 10 11 12 13 14 15 16 17 18 19 20 21 22 23 24 2…" at bounding box center [308, 350] width 199 height 170
